Goal: Communication & Community: Participate in discussion

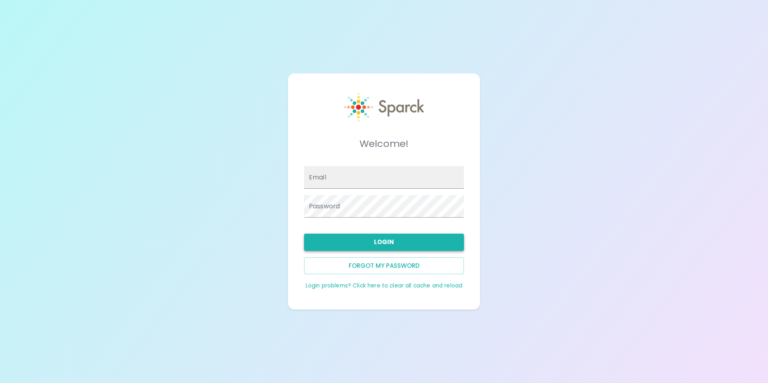
type input "[EMAIL_ADDRESS][DOMAIN_NAME]"
click at [380, 246] on button "Login" at bounding box center [384, 242] width 160 height 17
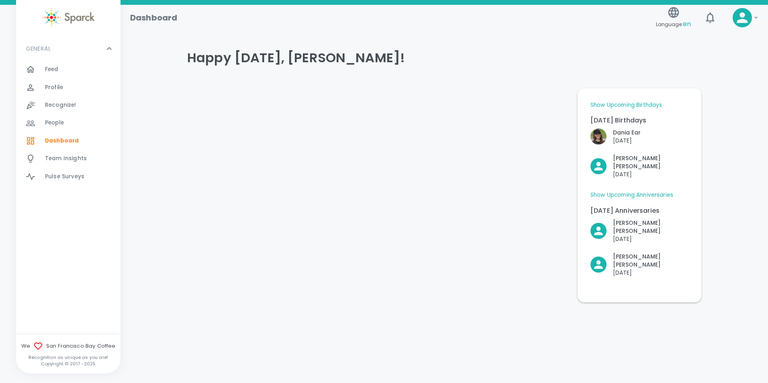
click at [57, 69] on span "Feed" at bounding box center [52, 69] width 14 height 8
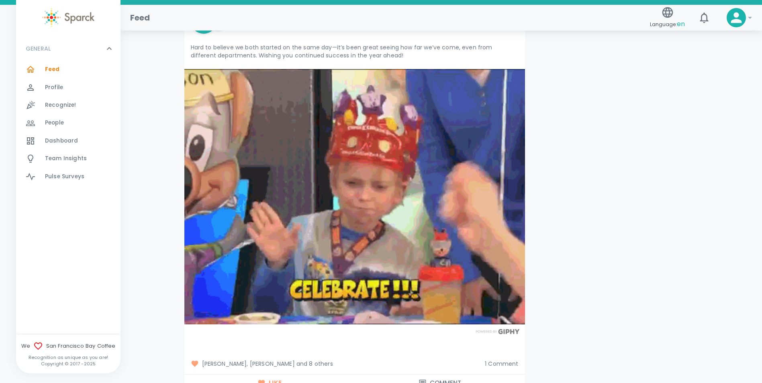
scroll to position [1875, 0]
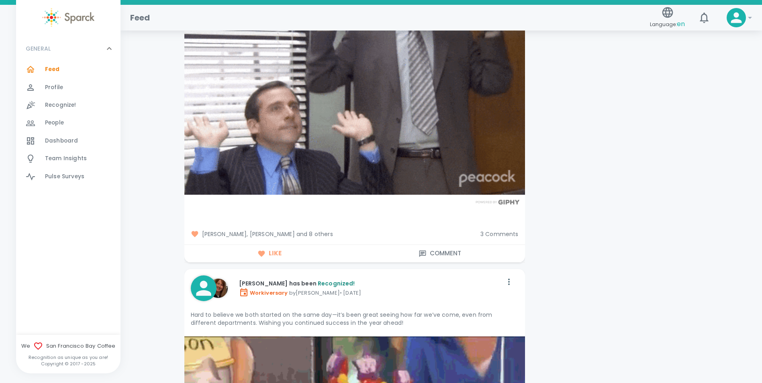
click at [486, 230] on span "3 Comments" at bounding box center [499, 234] width 38 height 8
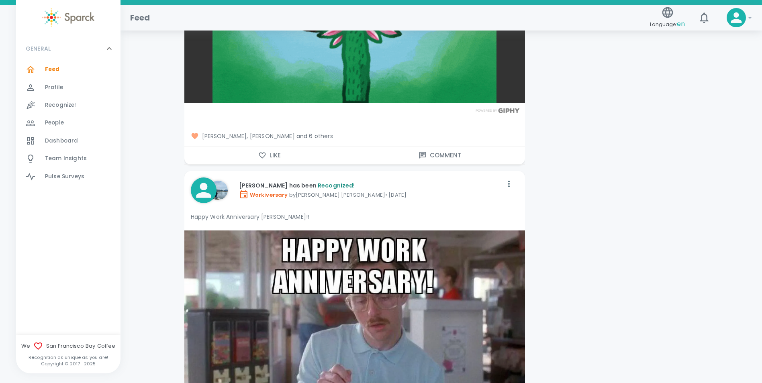
scroll to position [4017, 0]
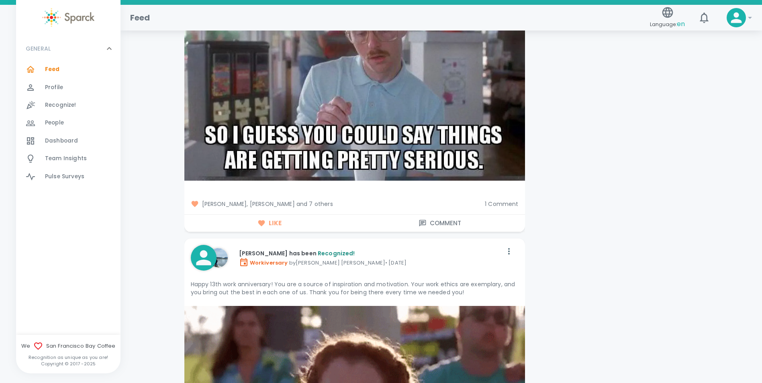
click at [499, 200] on span "1 Comment" at bounding box center [501, 204] width 33 height 8
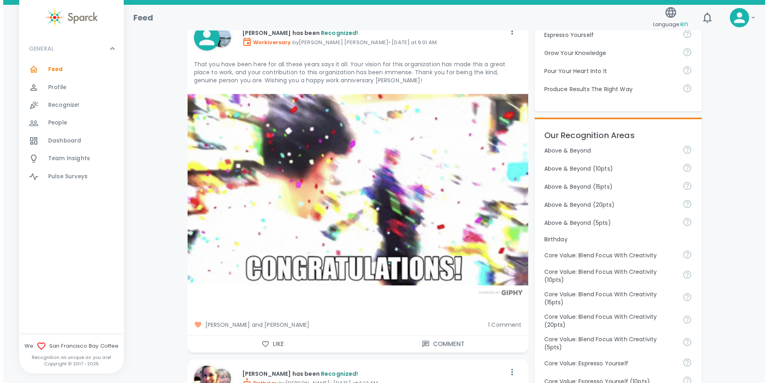
scroll to position [0, 0]
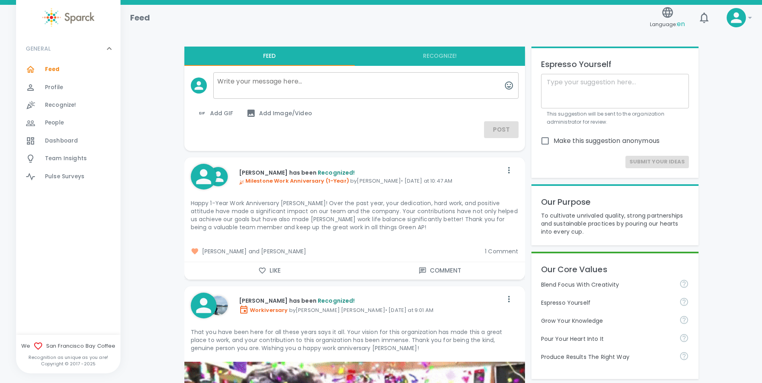
click at [254, 81] on textarea at bounding box center [365, 85] width 305 height 27
paste textarea "I just want to take a moment to express my deepest gratitude to each and every …"
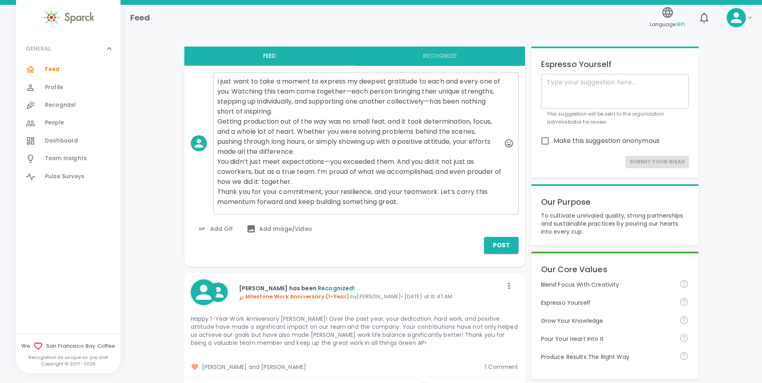
click at [217, 80] on textarea "I just want to take a moment to express my deepest gratitude to each and every …" at bounding box center [365, 143] width 305 height 142
drag, startPoint x: 286, startPoint y: 90, endPoint x: 372, endPoint y: 91, distance: 86.0
click at [372, 91] on textarea "[DATE] was one of the craziest days. I just want to take a moment to express my…" at bounding box center [365, 143] width 305 height 142
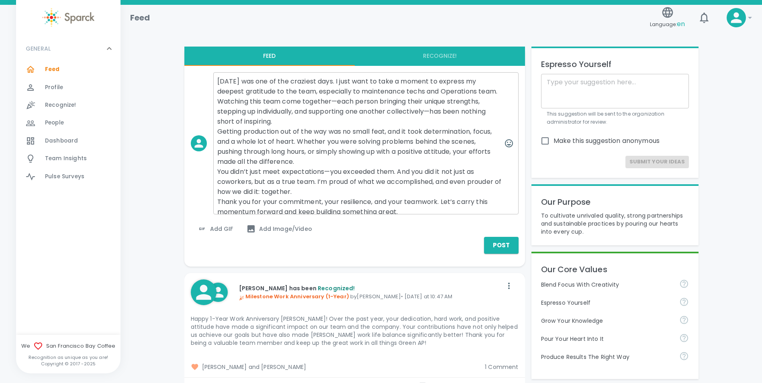
drag, startPoint x: 338, startPoint y: 102, endPoint x: 481, endPoint y: 101, distance: 143.0
click at [481, 101] on textarea "[DATE] was one of the craziest days. I just want to take a moment to express my…" at bounding box center [365, 143] width 305 height 142
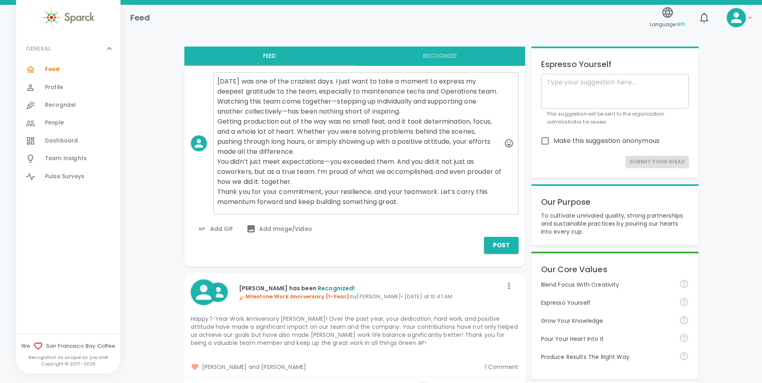
click at [317, 172] on textarea "[DATE] was one of the craziest days. I just want to take a moment to express my…" at bounding box center [365, 143] width 305 height 142
drag, startPoint x: 317, startPoint y: 172, endPoint x: 431, endPoint y: 177, distance: 114.2
click at [431, 177] on textarea "[DATE] was one of the craziest days. I just want to take a moment to express my…" at bounding box center [365, 143] width 305 height 142
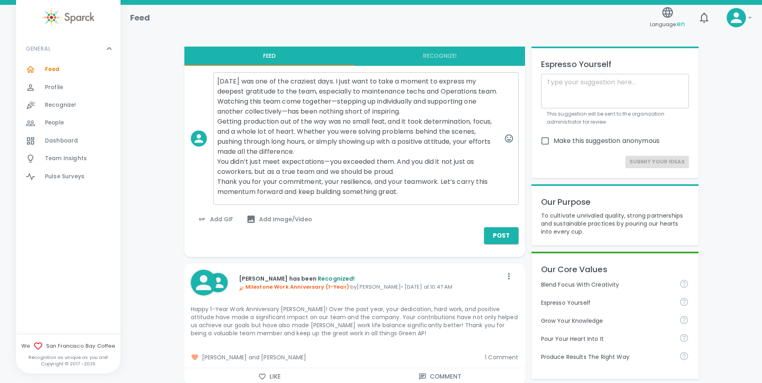
drag, startPoint x: 346, startPoint y: 192, endPoint x: 400, endPoint y: 190, distance: 53.5
click at [400, 190] on textarea "[DATE] was one of the craziest days. I just want to take a moment to express my…" at bounding box center [365, 138] width 305 height 133
click at [381, 193] on textarea "[DATE] was one of the craziest days. I just want to take a moment to express my…" at bounding box center [365, 138] width 305 height 133
drag, startPoint x: 362, startPoint y: 90, endPoint x: 425, endPoint y: 90, distance: 63.1
click at [425, 90] on textarea "[DATE] was one of the craziest days. I just want to take a moment to express my…" at bounding box center [365, 138] width 305 height 133
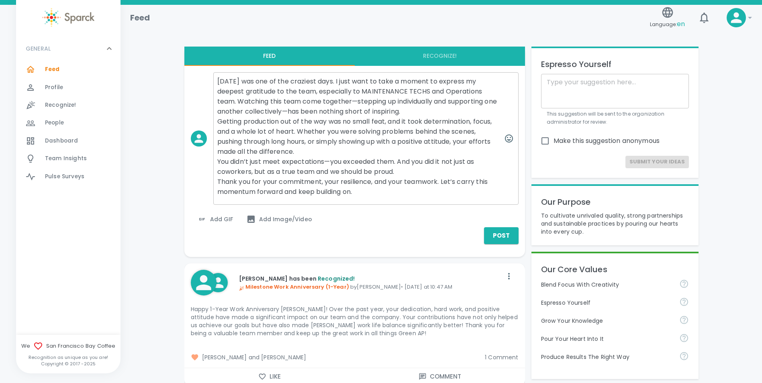
drag, startPoint x: 362, startPoint y: 90, endPoint x: 427, endPoint y: 91, distance: 65.1
click at [427, 91] on textarea "[DATE] was one of the craziest days. I just want to take a moment to express my…" at bounding box center [365, 138] width 305 height 133
drag, startPoint x: 447, startPoint y: 89, endPoint x: 234, endPoint y: 97, distance: 213.0
click at [234, 97] on textarea "[DATE] was one of the craziest days. I just want to take a moment to express my…" at bounding box center [365, 138] width 305 height 133
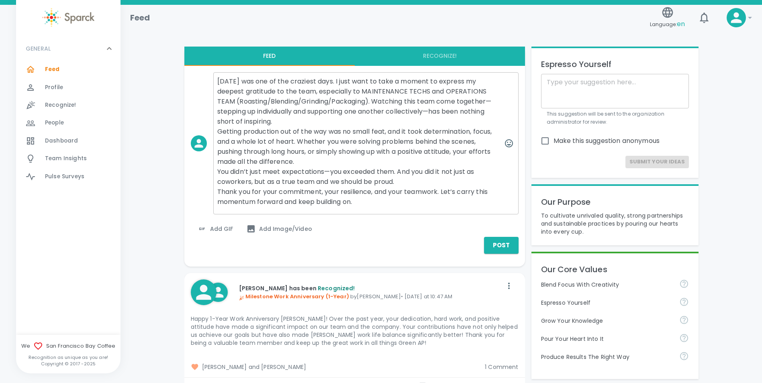
type textarea "[DATE] was one of the craziest days. I just want to take a moment to express my…"
click at [215, 230] on span "Add GIF" at bounding box center [215, 229] width 36 height 10
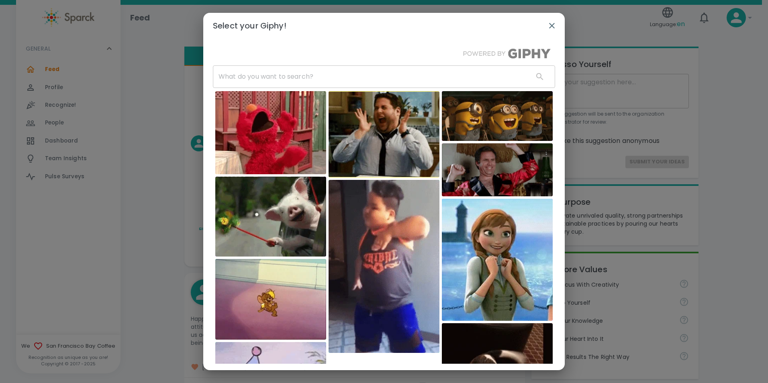
click at [270, 74] on input "text" at bounding box center [370, 76] width 314 height 22
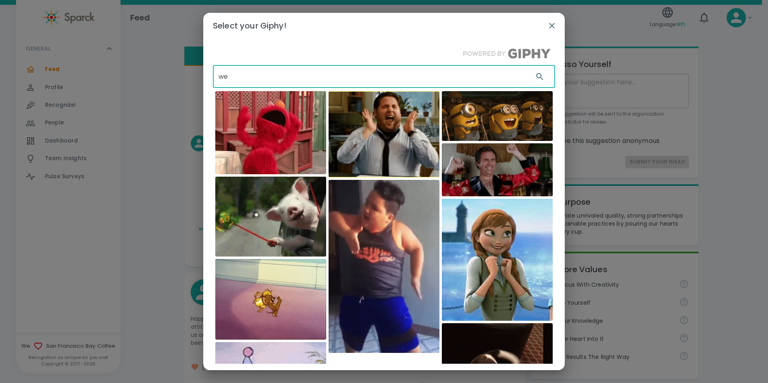
type input "w"
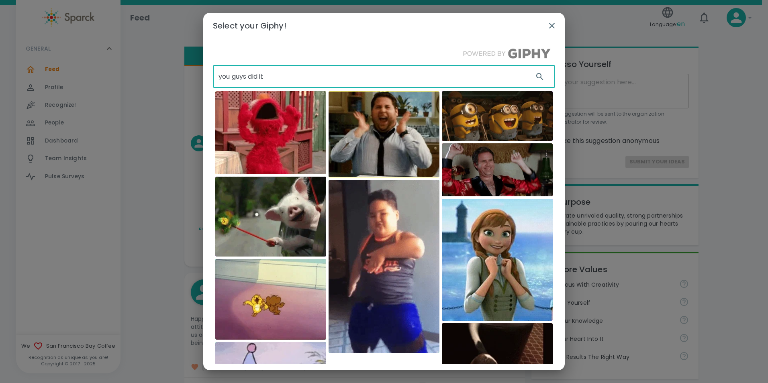
type input "you guys did it"
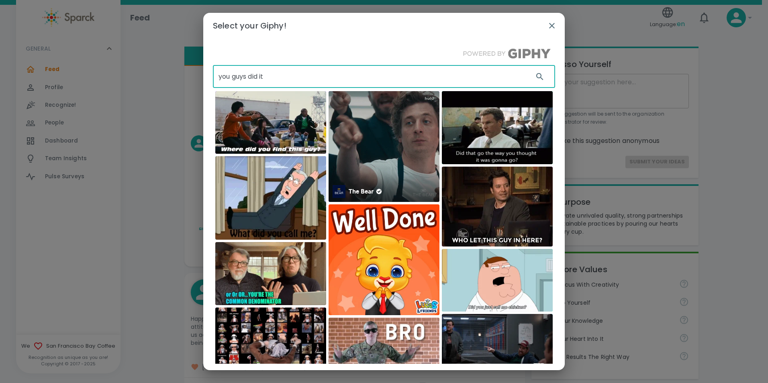
click at [395, 147] on img at bounding box center [384, 146] width 111 height 111
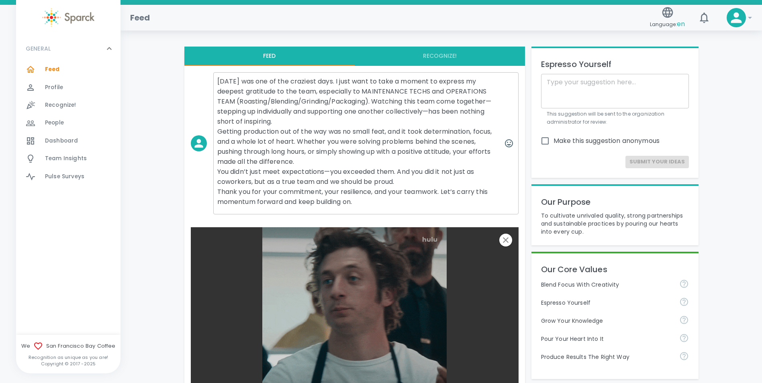
scroll to position [268, 0]
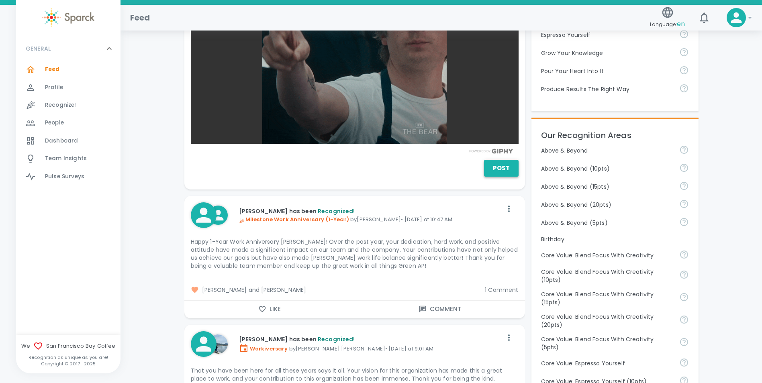
click at [492, 171] on button "Post" at bounding box center [501, 168] width 35 height 17
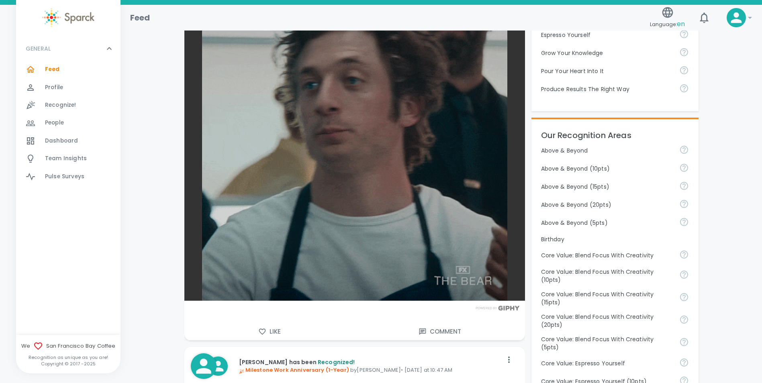
scroll to position [0, 0]
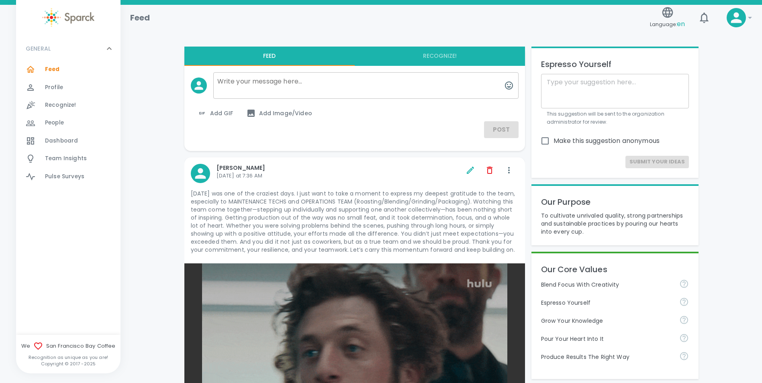
scroll to position [268, 0]
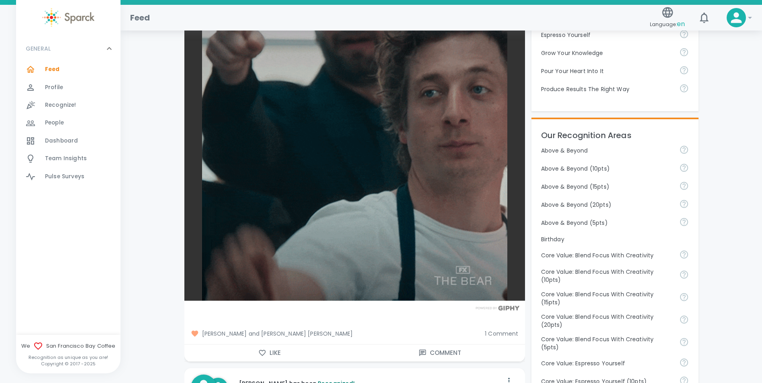
click at [493, 333] on span "1 Comment" at bounding box center [501, 334] width 33 height 8
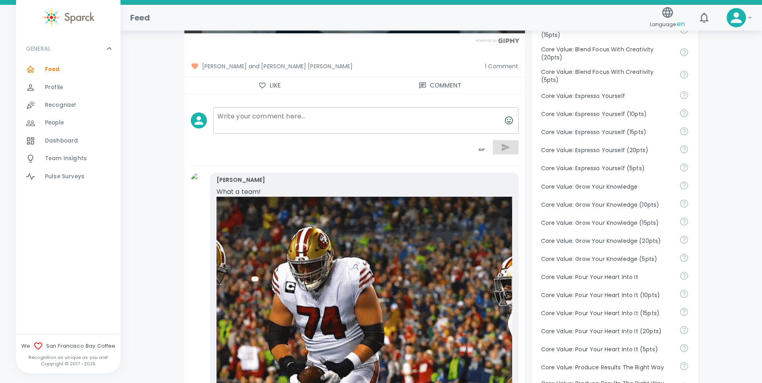
scroll to position [0, 0]
